Goal: Information Seeking & Learning: Learn about a topic

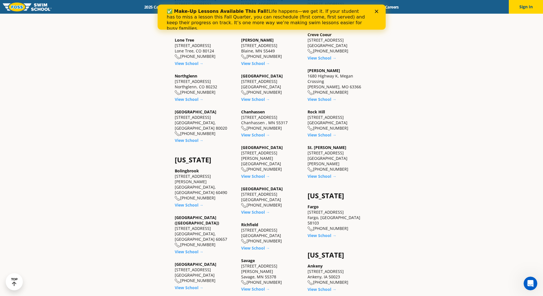
scroll to position [314, 0]
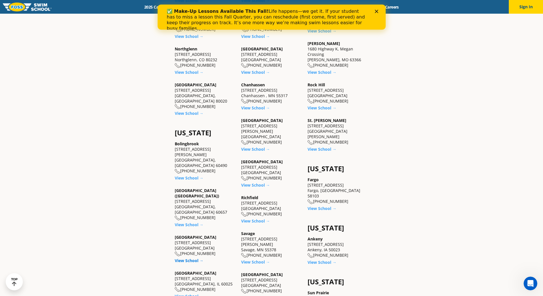
click at [194, 258] on link "View School →" at bounding box center [189, 260] width 29 height 5
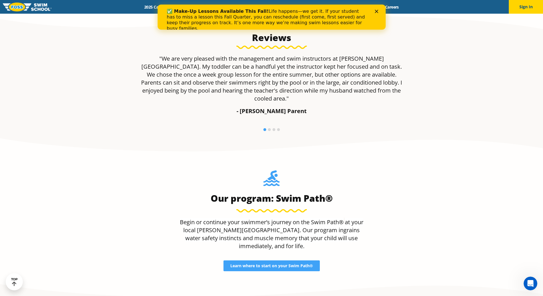
scroll to position [456, 0]
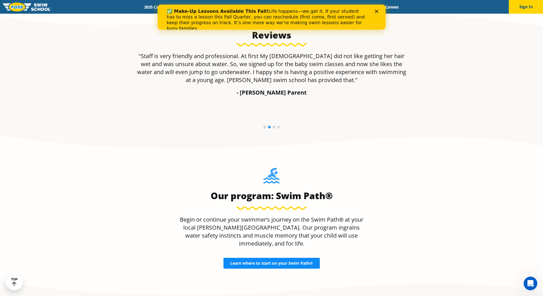
click at [256, 258] on link "Learn where to start on your Swim Path®" at bounding box center [272, 263] width 96 height 11
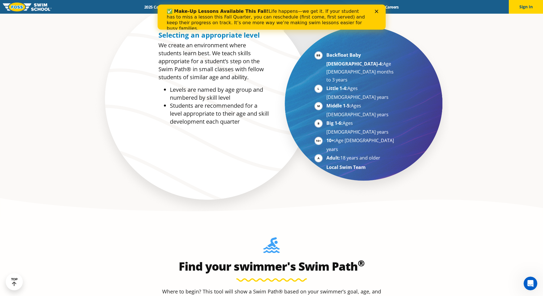
scroll to position [399, 0]
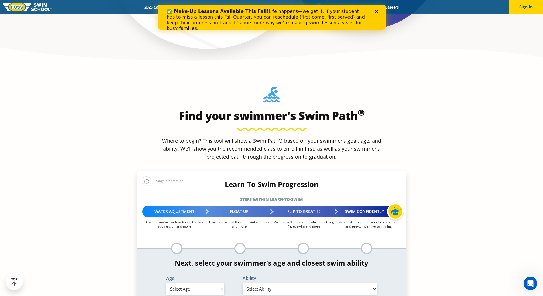
scroll to position [513, 0]
